Goal: Book appointment/travel/reservation

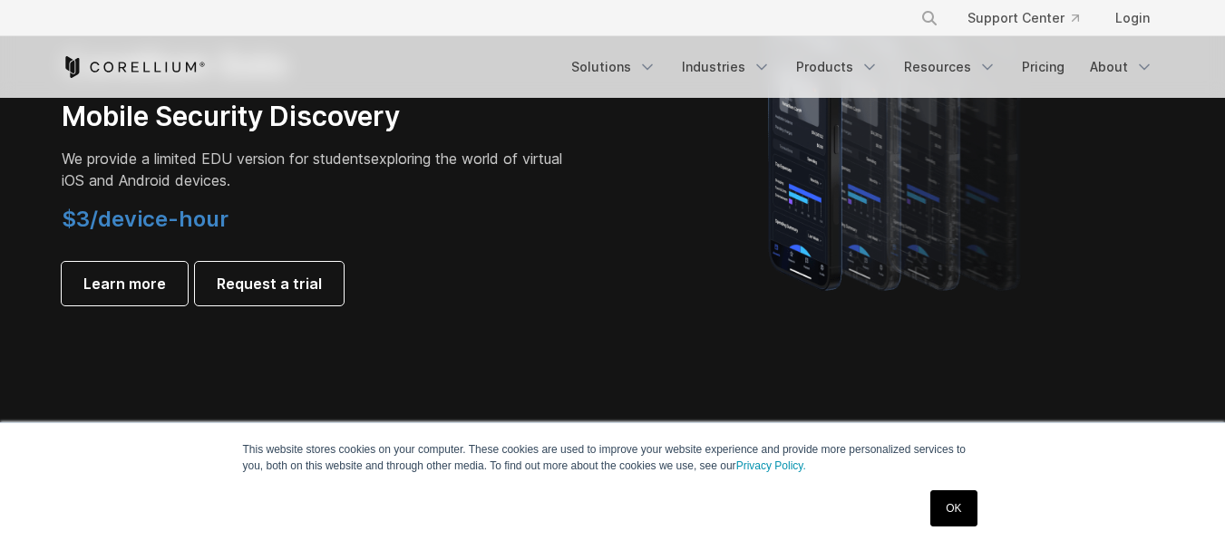
click at [957, 507] on link "OK" at bounding box center [953, 508] width 46 height 36
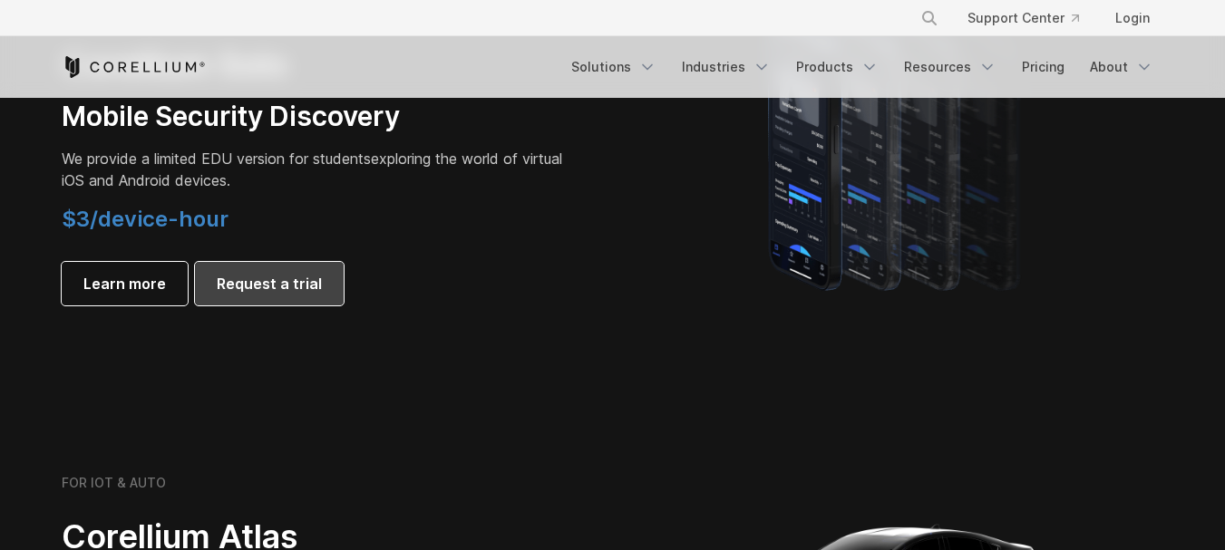
click at [302, 288] on span "Request a trial" at bounding box center [269, 284] width 105 height 22
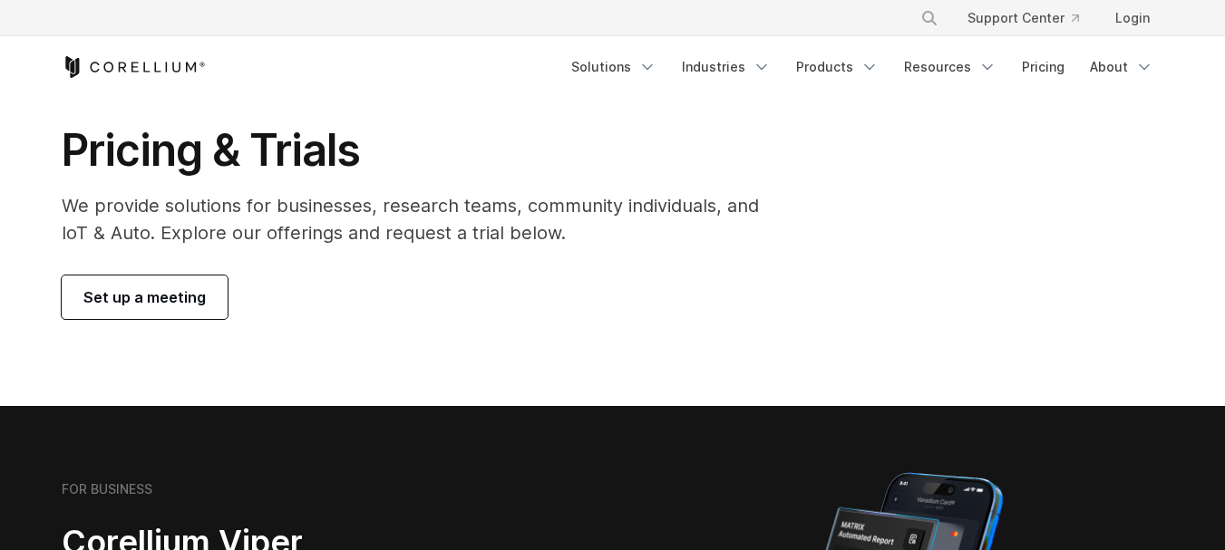
click at [177, 293] on span "Set up a meeting" at bounding box center [144, 297] width 122 height 22
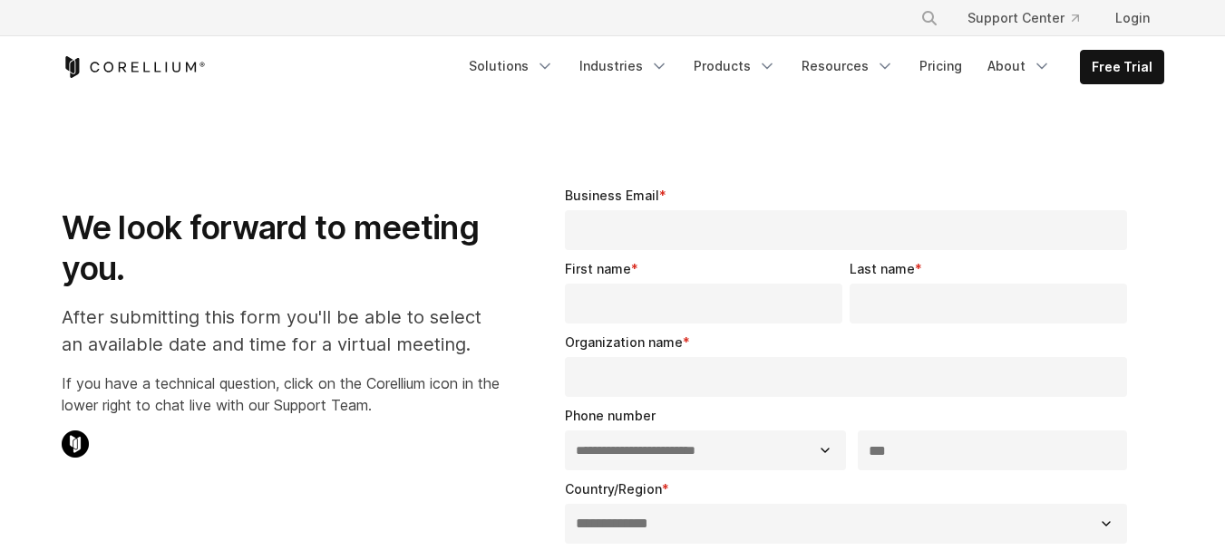
select select "**"
